Goal: Information Seeking & Learning: Learn about a topic

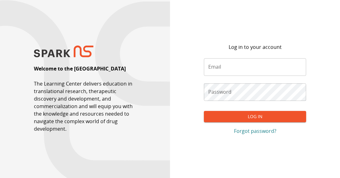
click at [215, 68] on input "Email" at bounding box center [255, 67] width 102 height 18
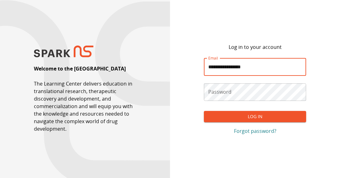
type input "**********"
click at [204, 111] on button "Log In" at bounding box center [255, 117] width 102 height 12
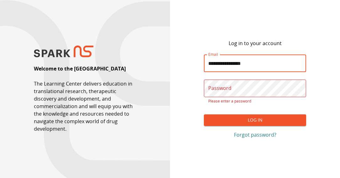
click at [294, 178] on com-1password-button at bounding box center [170, 178] width 340 height 0
click at [230, 89] on div "Password Password Please enter a password" at bounding box center [255, 92] width 102 height 25
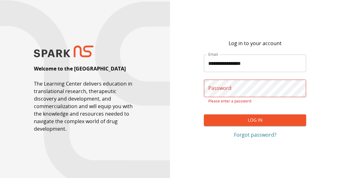
click at [230, 89] on div "Password Password Please enter a password" at bounding box center [255, 92] width 102 height 25
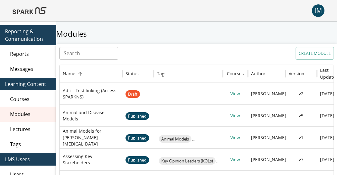
click at [31, 9] on img at bounding box center [30, 10] width 34 height 15
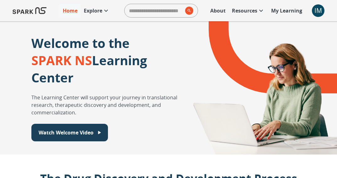
click at [152, 10] on input "search" at bounding box center [154, 10] width 58 height 13
type input "*****"
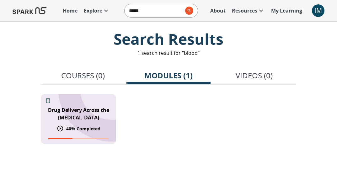
click at [85, 103] on div "Drug Delivery Across the [MEDICAL_DATA]" at bounding box center [78, 114] width 75 height 23
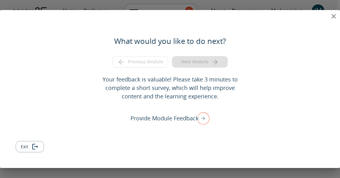
click at [334, 12] on button "close" at bounding box center [333, 16] width 13 height 13
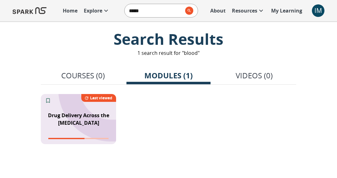
click at [37, 9] on img at bounding box center [30, 10] width 34 height 15
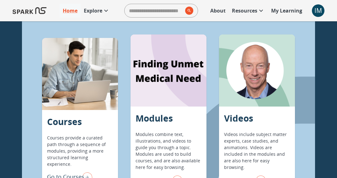
scroll to position [495, 0]
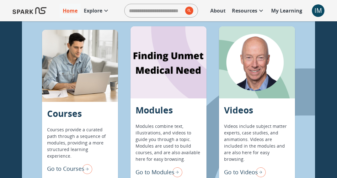
click at [170, 82] on div at bounding box center [168, 62] width 76 height 72
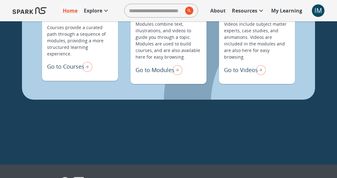
scroll to position [534, 0]
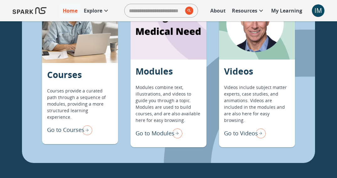
click at [160, 132] on p "Go to Modules" at bounding box center [154, 133] width 39 height 8
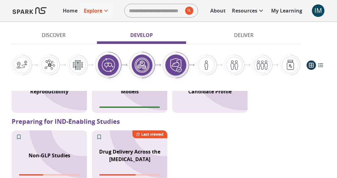
scroll to position [514, 0]
